Goal: Information Seeking & Learning: Learn about a topic

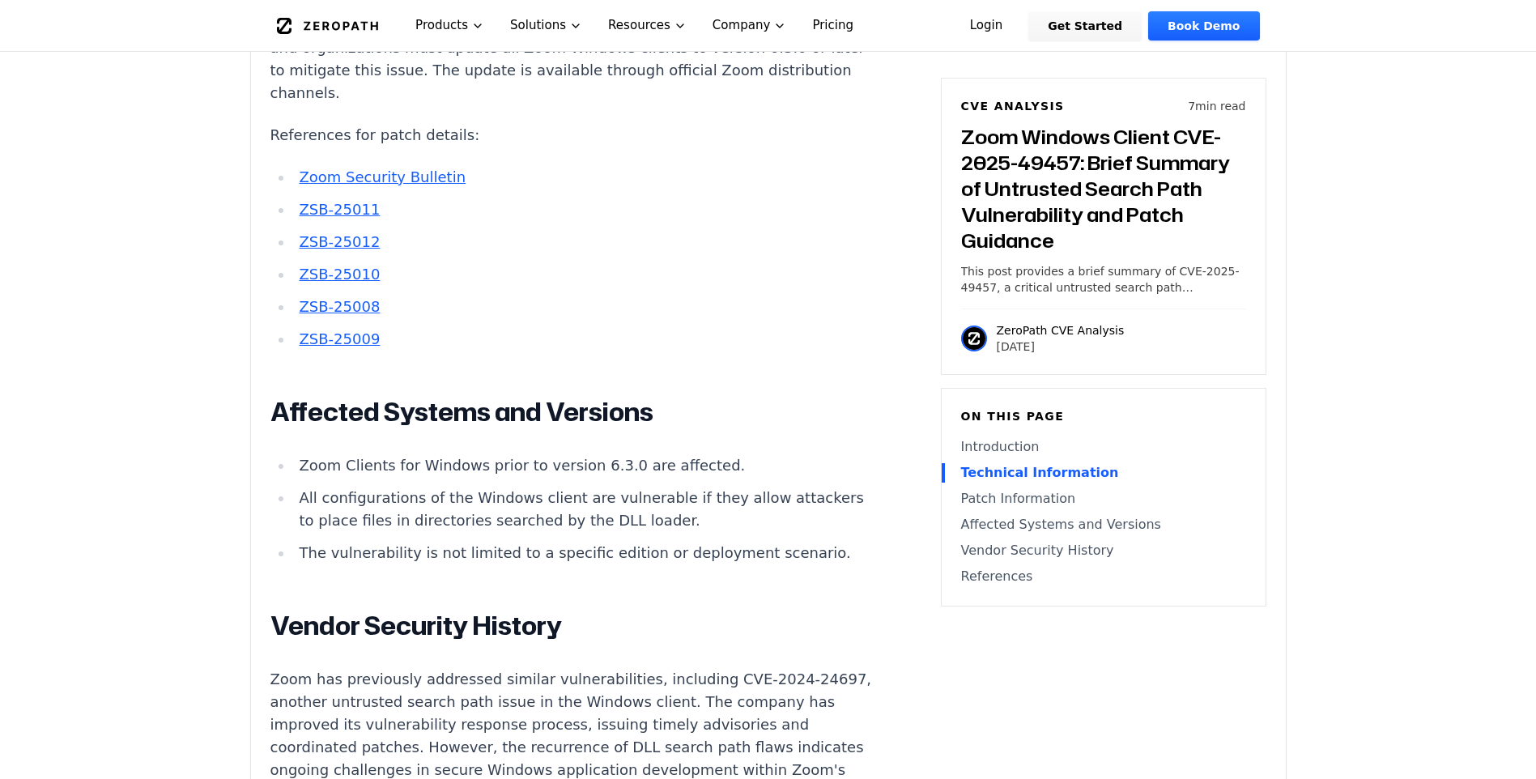
scroll to position [1782, 0]
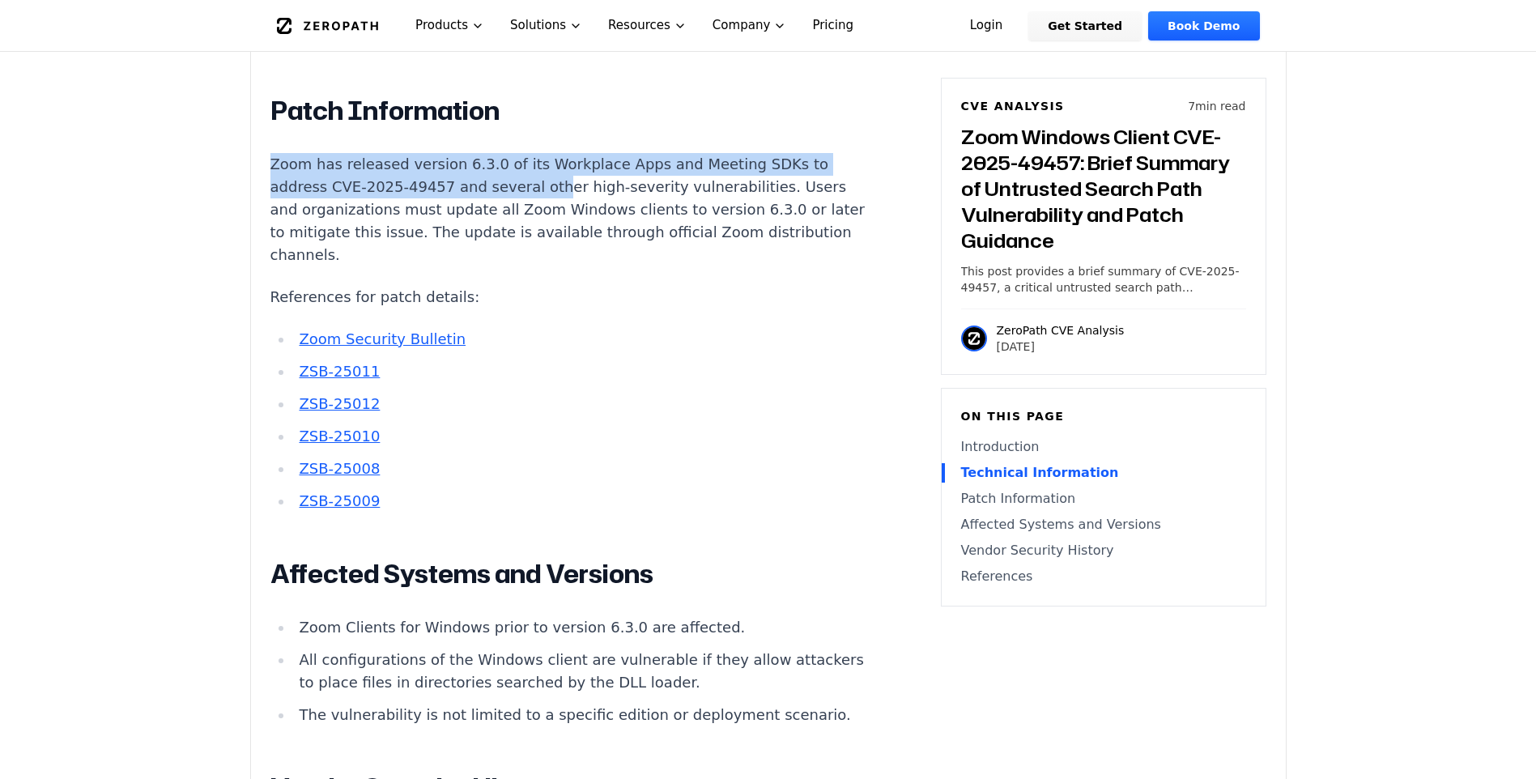
drag, startPoint x: 269, startPoint y: 126, endPoint x: 539, endPoint y: 139, distance: 270.0
click at [538, 139] on div "Experimental AI-Generated Content This CVE analysis is an experimental publicat…" at bounding box center [768, 120] width 1035 height 2676
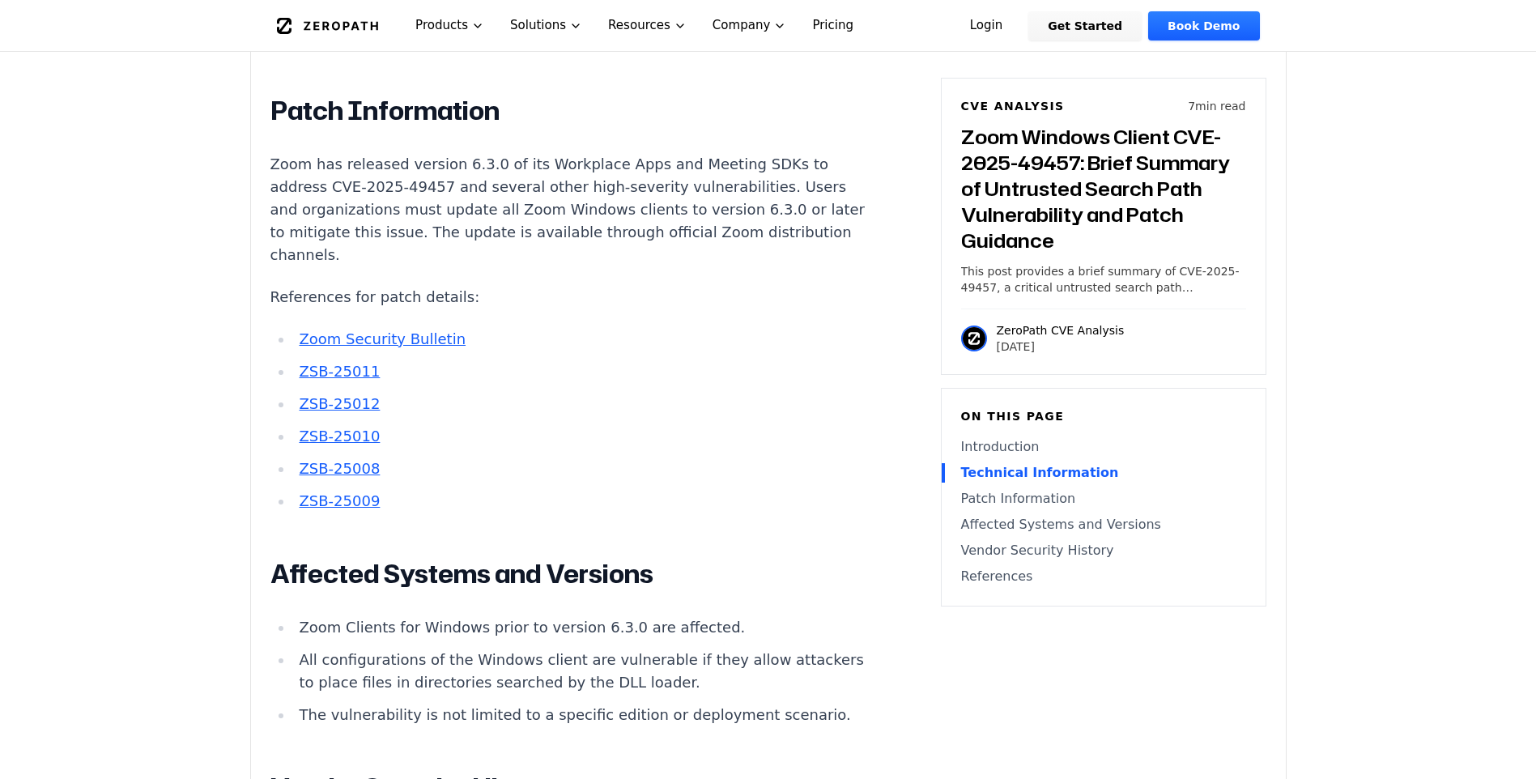
drag, startPoint x: 539, startPoint y: 139, endPoint x: 575, endPoint y: 176, distance: 51.5
click at [575, 176] on p "Zoom has released version 6.3.0 of its Workplace Apps and Meeting SDKs to addre…" at bounding box center [571, 209] width 602 height 113
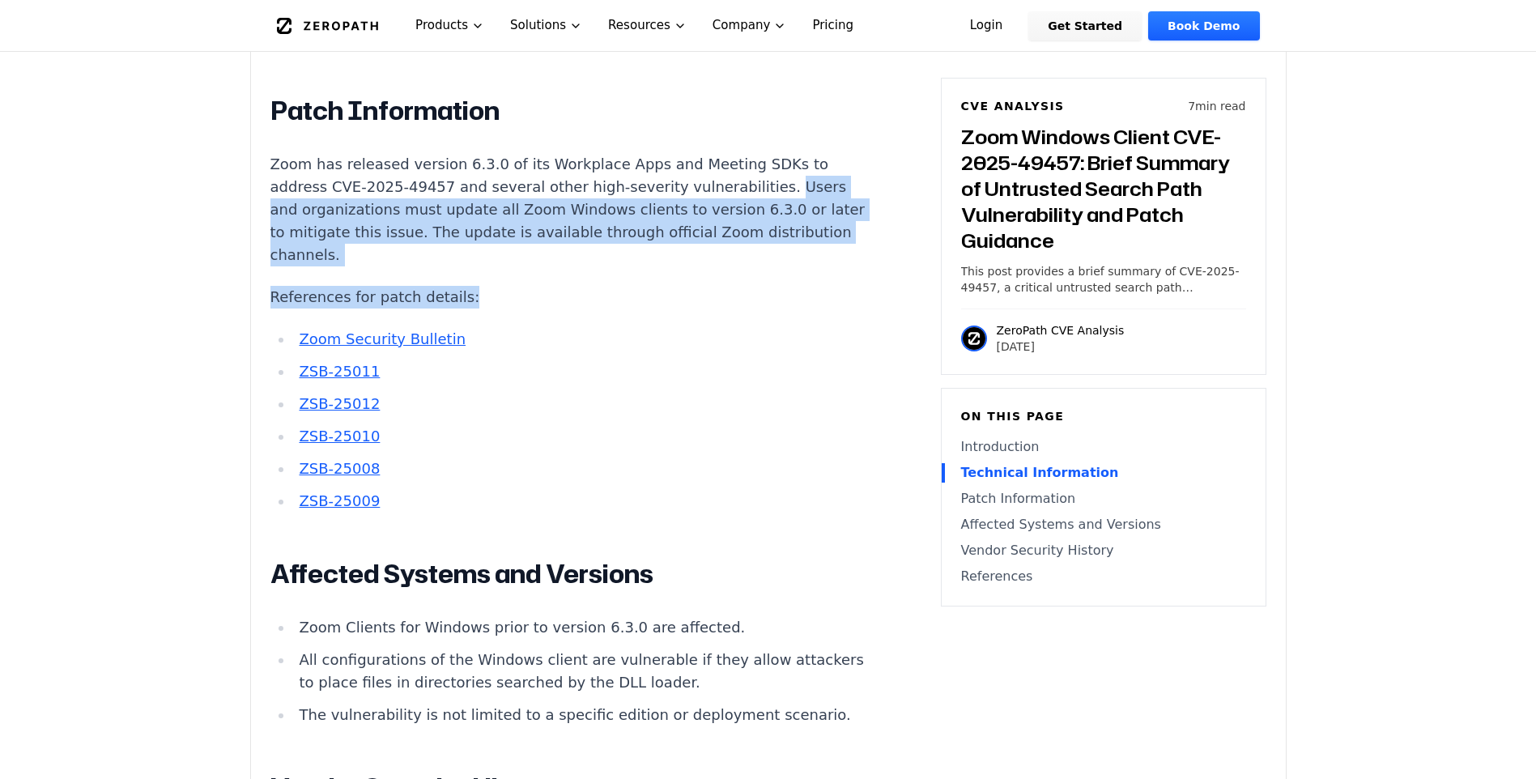
drag, startPoint x: 734, startPoint y: 147, endPoint x: 781, endPoint y: 224, distance: 89.7
click at [781, 224] on div "Introduction Privilege escalation attacks against video conferencing platforms …" at bounding box center [571, 399] width 602 height 1969
drag, startPoint x: 781, startPoint y: 224, endPoint x: 707, endPoint y: 172, distance: 90.6
click at [707, 172] on p "Zoom has released version 6.3.0 of its Workplace Apps and Meeting SDKs to addre…" at bounding box center [571, 209] width 602 height 113
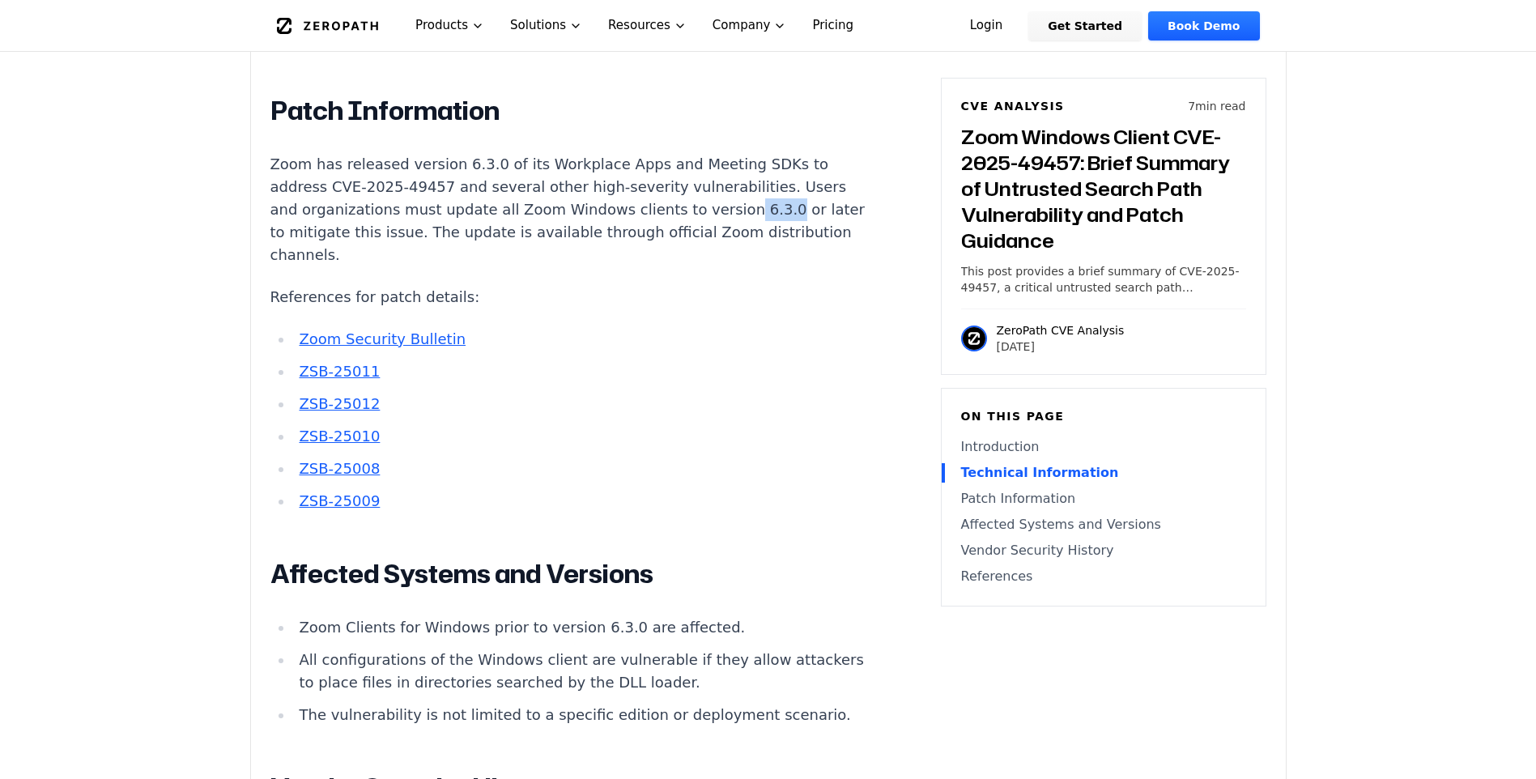
drag, startPoint x: 705, startPoint y: 165, endPoint x: 738, endPoint y: 174, distance: 34.4
click at [738, 174] on p "Zoom has released version 6.3.0 of its Workplace Apps and Meeting SDKs to addre…" at bounding box center [571, 209] width 602 height 113
